Goal: Task Accomplishment & Management: Use online tool/utility

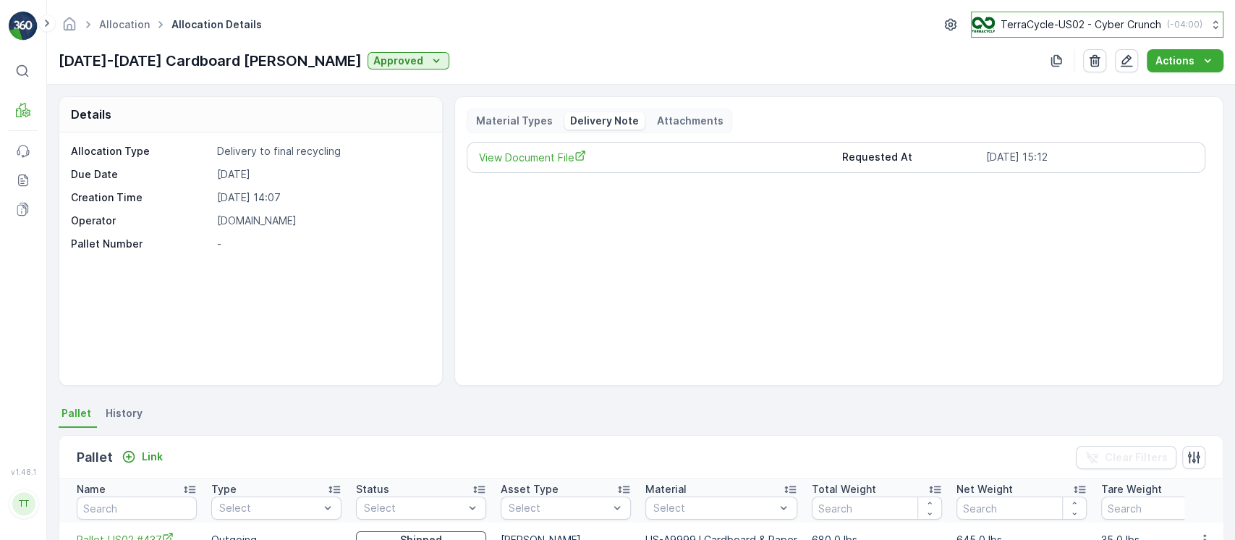
click at [1167, 27] on p "( -04:00 )" at bounding box center [1184, 25] width 35 height 12
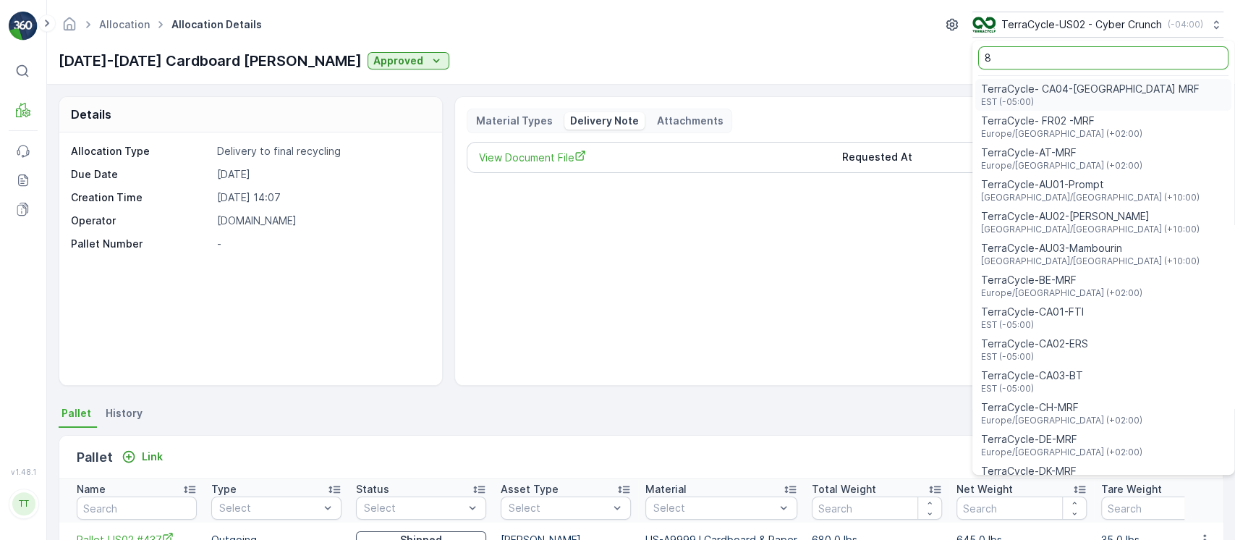
type input "8"
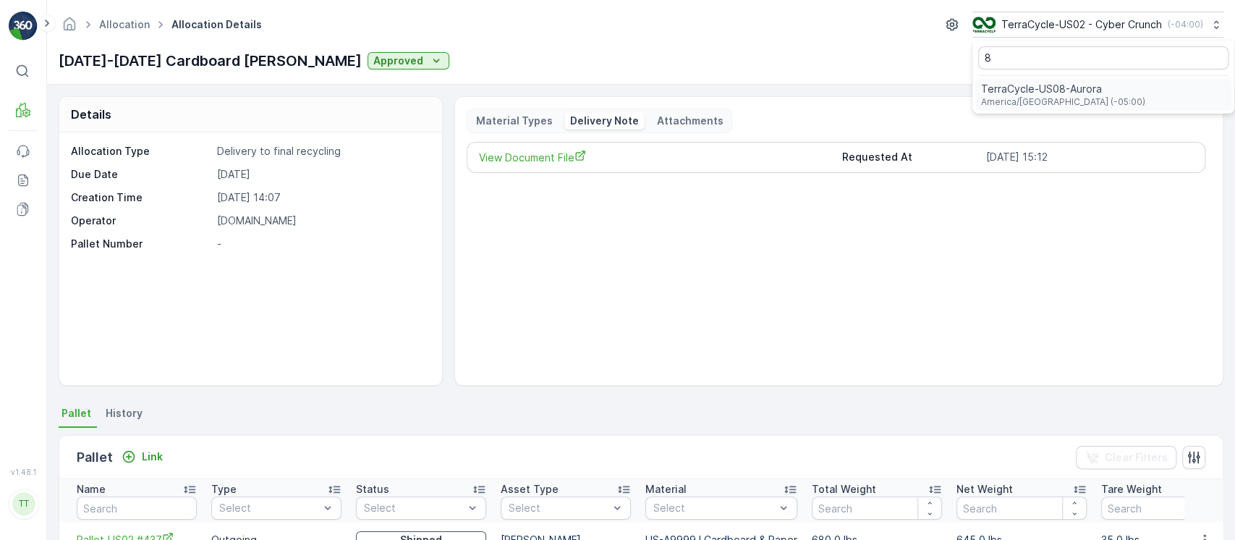
click at [1053, 89] on span "TerraCycle-US08-Aurora" at bounding box center [1063, 89] width 164 height 14
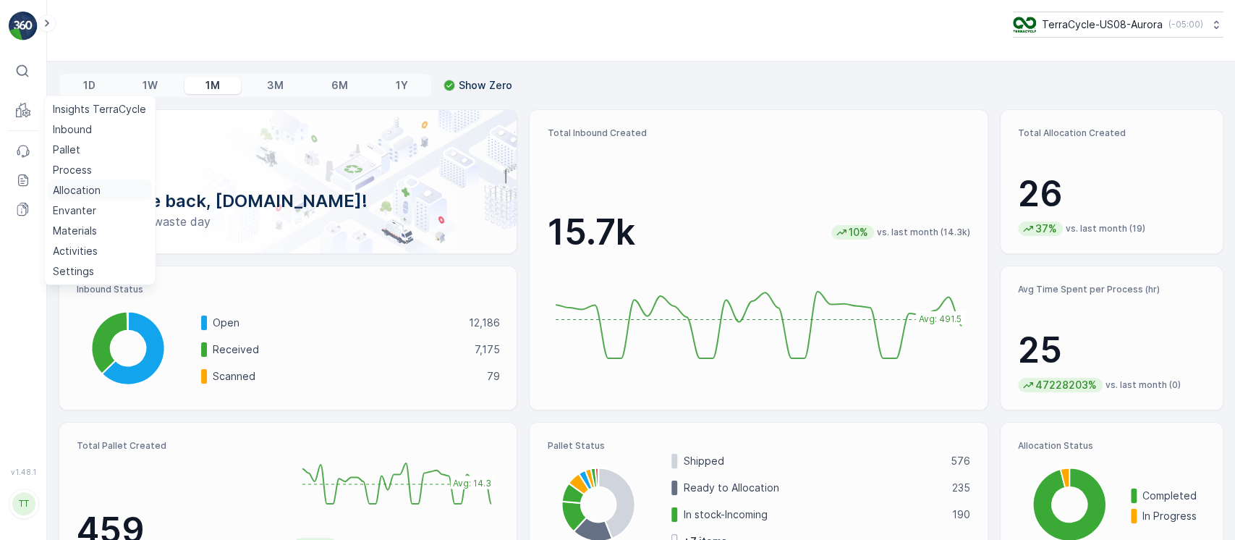
click at [84, 194] on p "Allocation" at bounding box center [77, 190] width 48 height 14
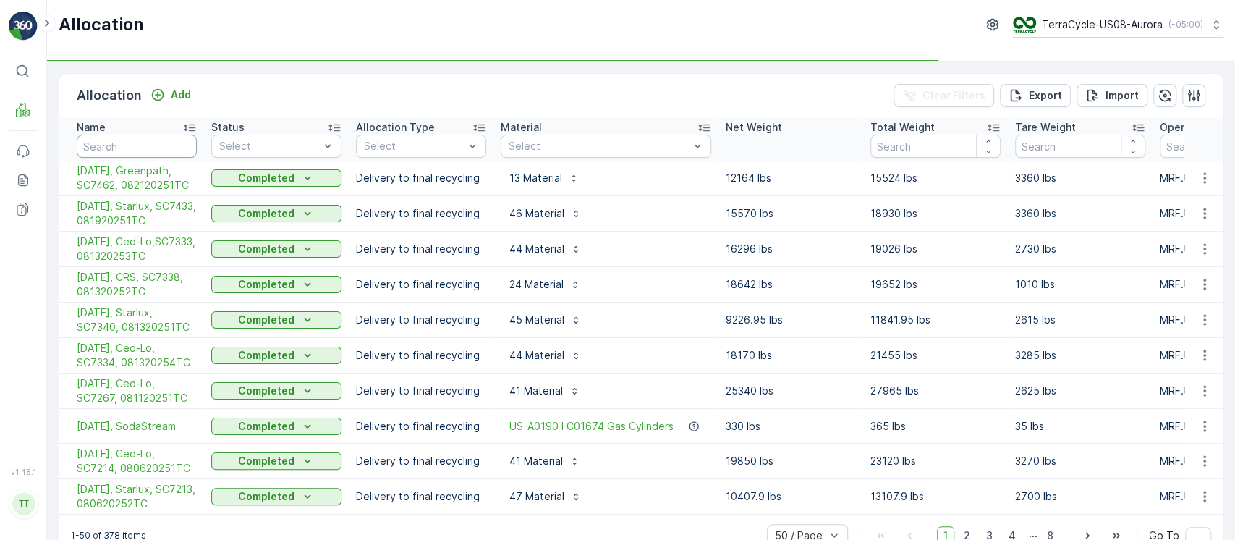
click at [161, 144] on input "text" at bounding box center [137, 146] width 120 height 23
paste input "07/01/25, FTI, SC6731, 070120251TC"
type input "07/01/25, FTI, SC6731, 070120251TC"
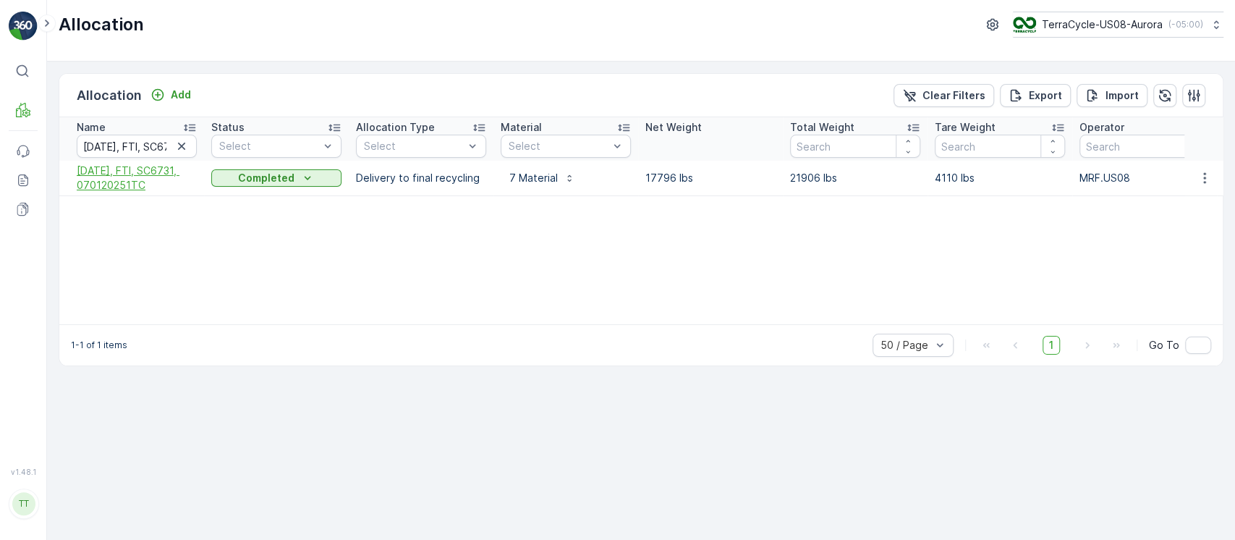
click at [144, 174] on span "07/01/25, FTI, SC6731, 070120251TC" at bounding box center [137, 178] width 120 height 29
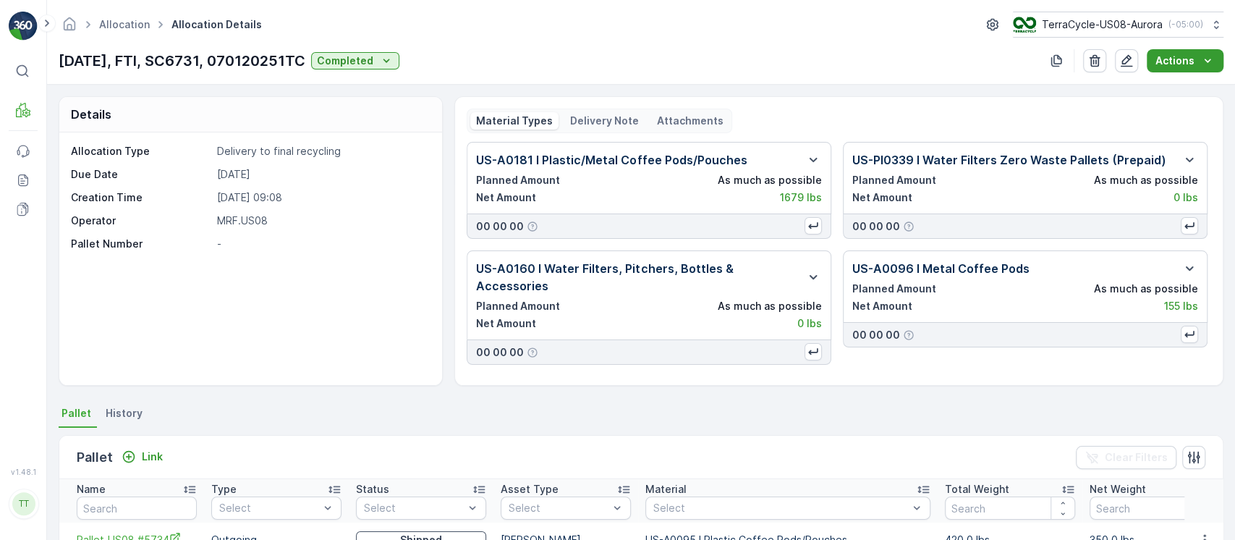
click at [1169, 61] on p "Actions" at bounding box center [1175, 61] width 39 height 14
click at [1196, 93] on span "Create Delivery Note" at bounding box center [1179, 88] width 104 height 14
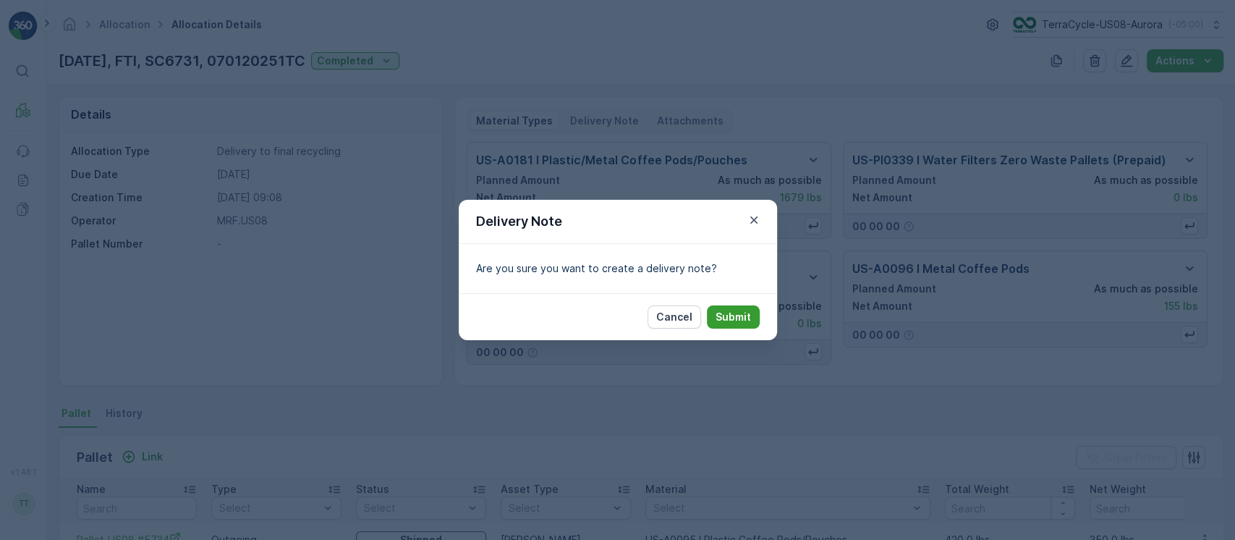
click at [726, 319] on p "Submit" at bounding box center [733, 317] width 35 height 14
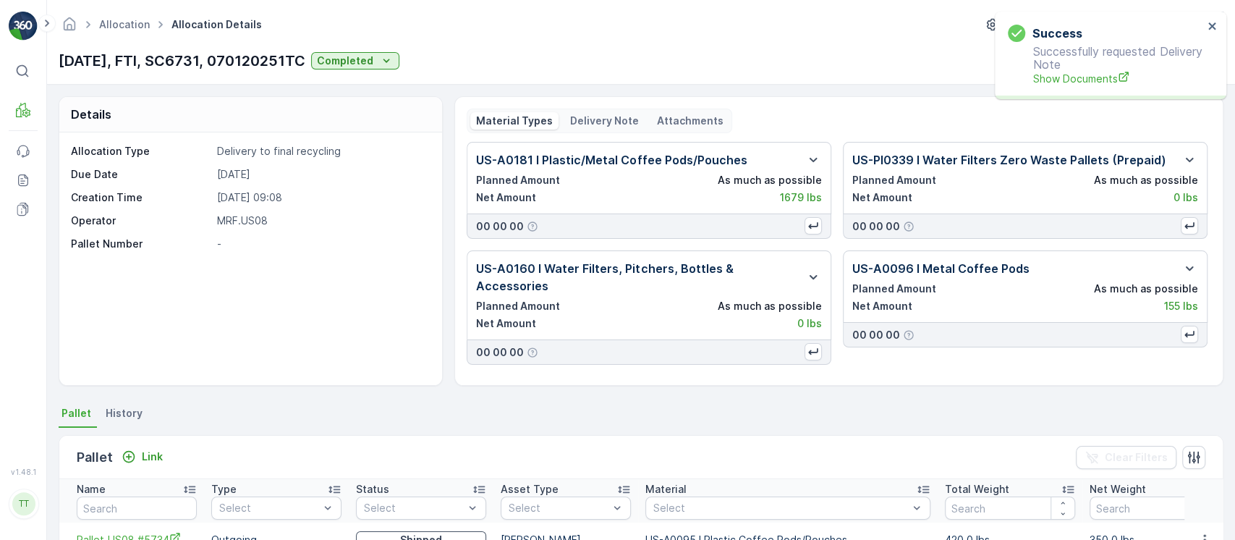
click at [600, 122] on p "Delivery Note" at bounding box center [604, 121] width 69 height 14
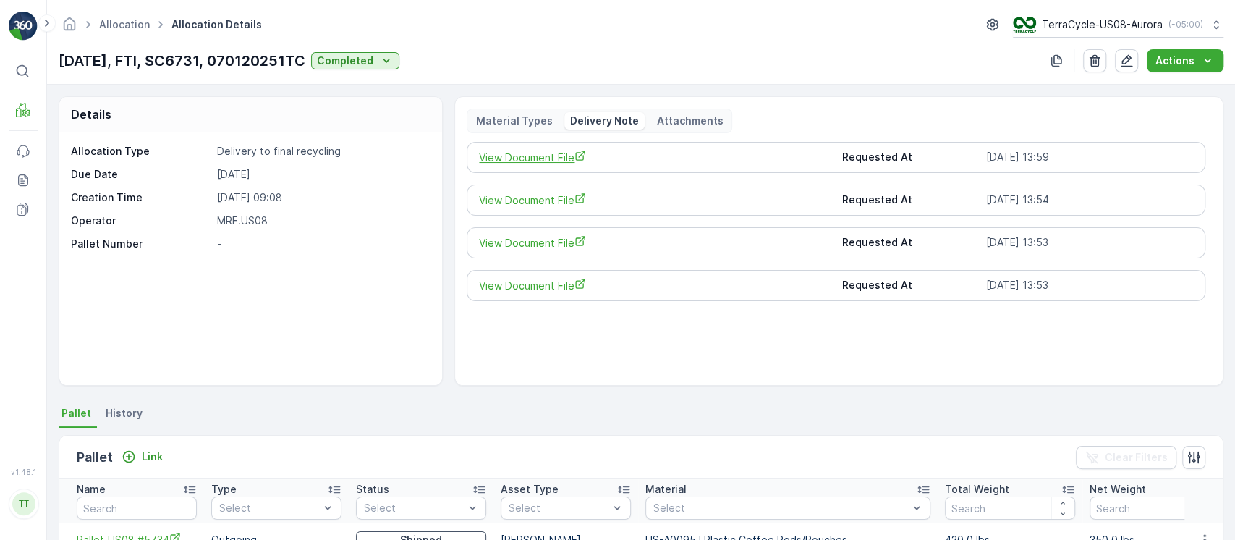
click at [516, 155] on span "View Document File" at bounding box center [654, 157] width 351 height 15
